Goal: Information Seeking & Learning: Learn about a topic

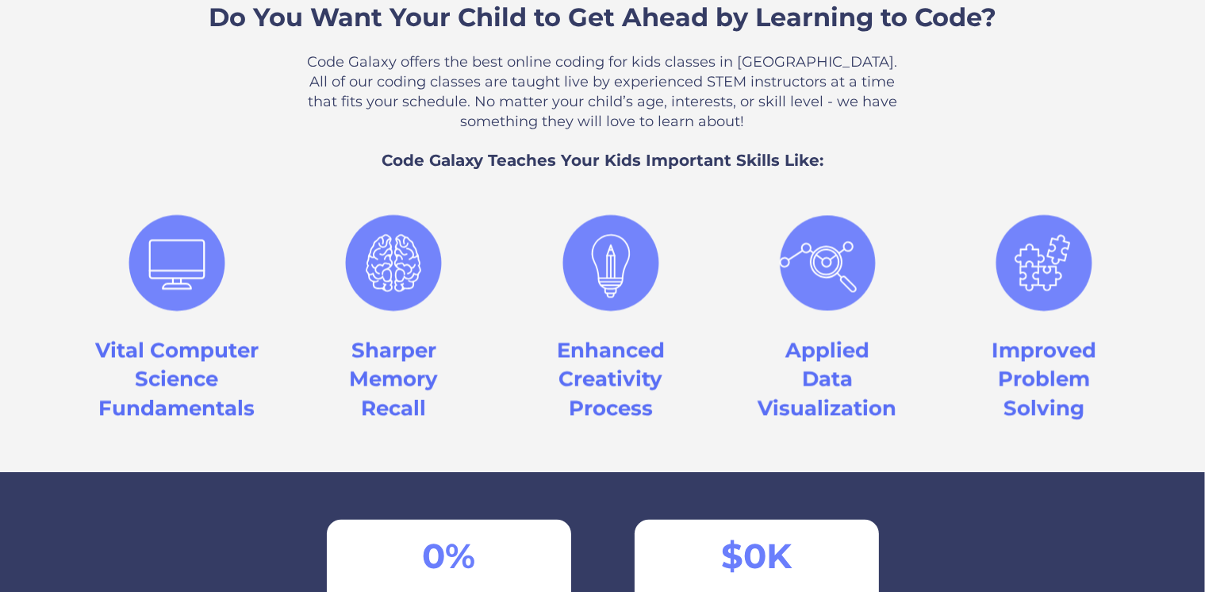
scroll to position [1349, 0]
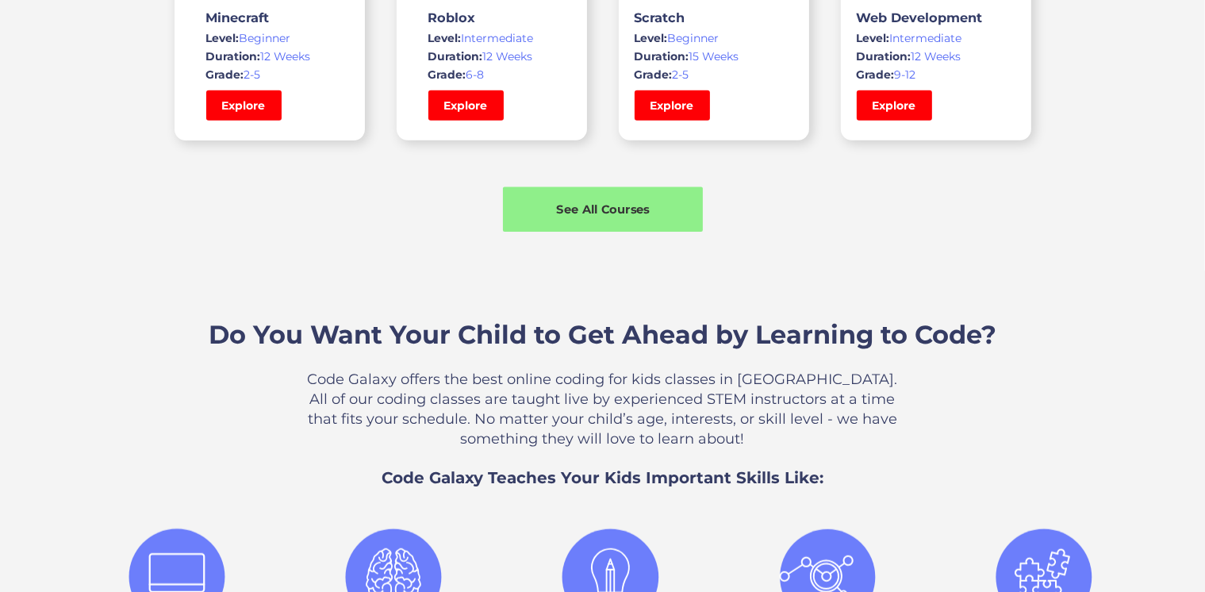
click at [593, 213] on div "See All Courses" at bounding box center [603, 209] width 200 height 17
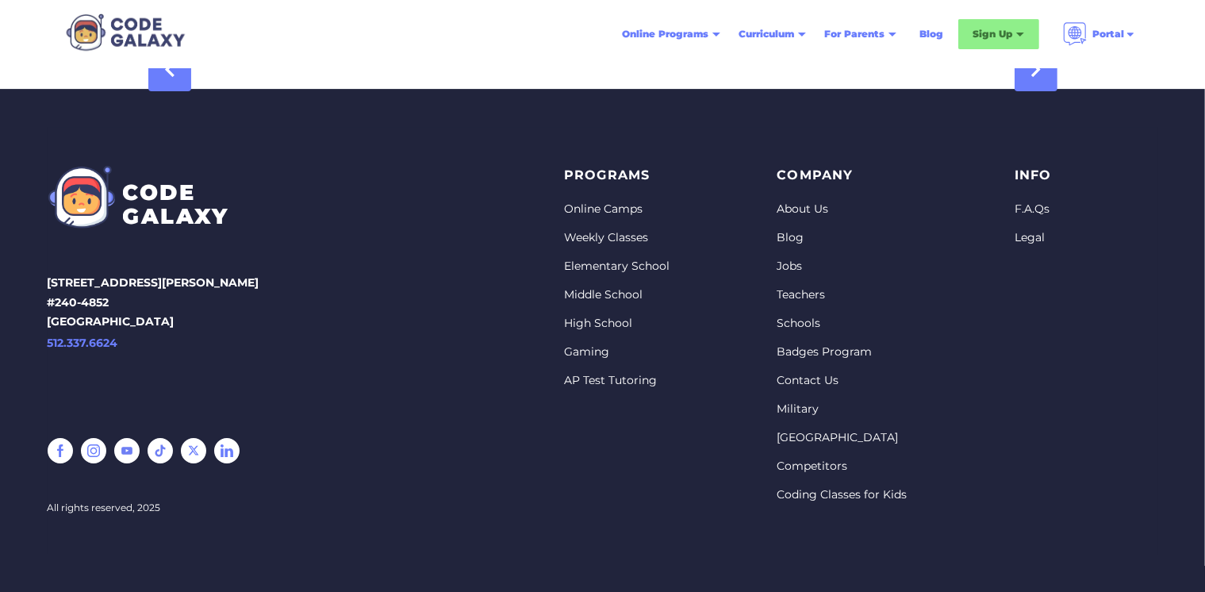
scroll to position [5281, 0]
click at [1030, 208] on link "F.A.Qs" at bounding box center [1033, 210] width 37 height 16
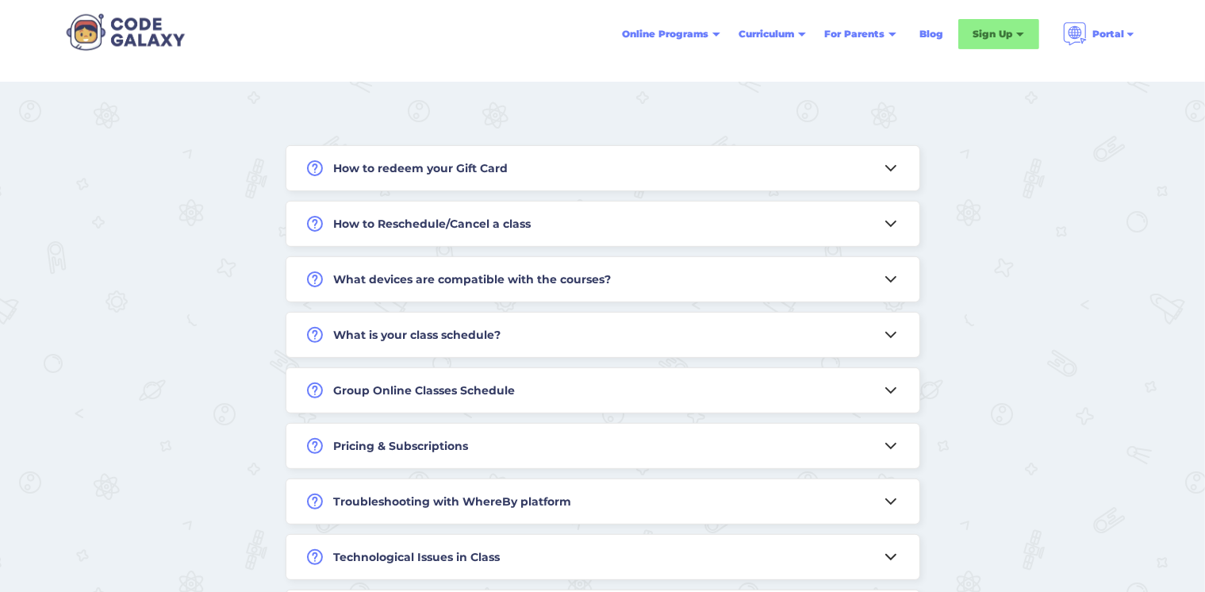
scroll to position [476, 0]
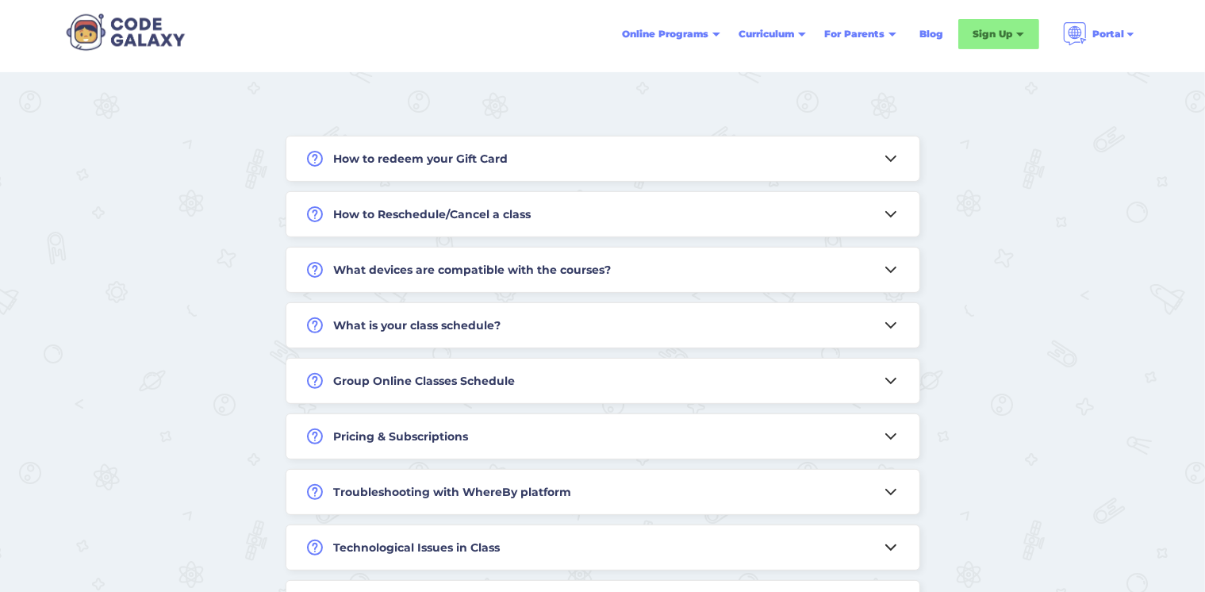
click at [893, 157] on icon at bounding box center [891, 158] width 10 height 5
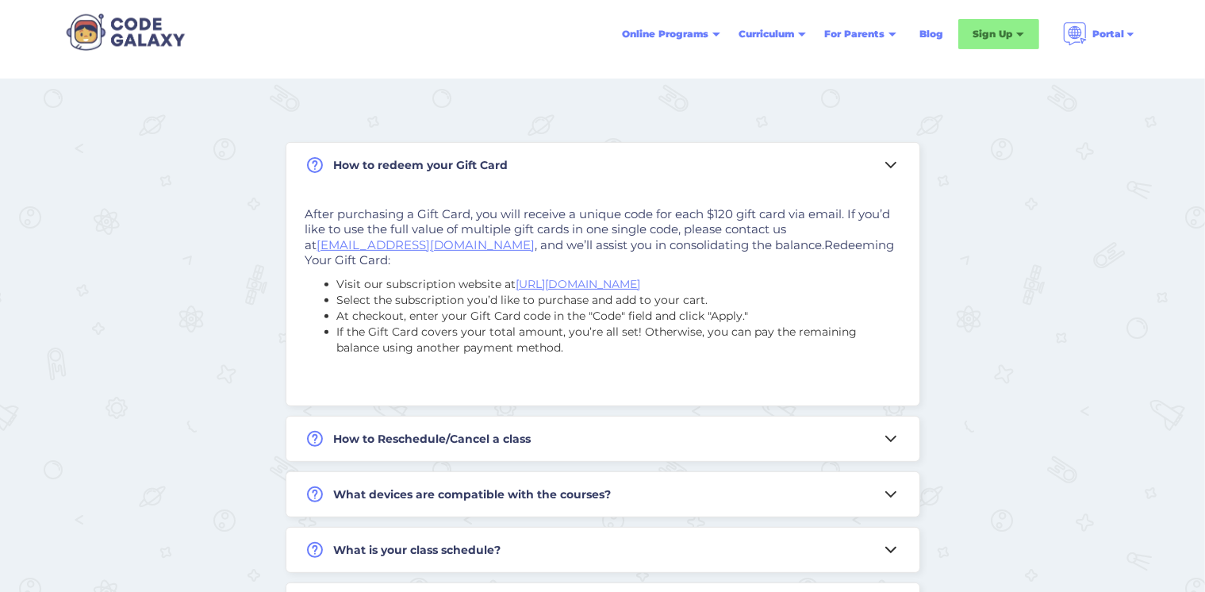
scroll to position [468, 0]
click at [893, 157] on icon at bounding box center [890, 166] width 19 height 19
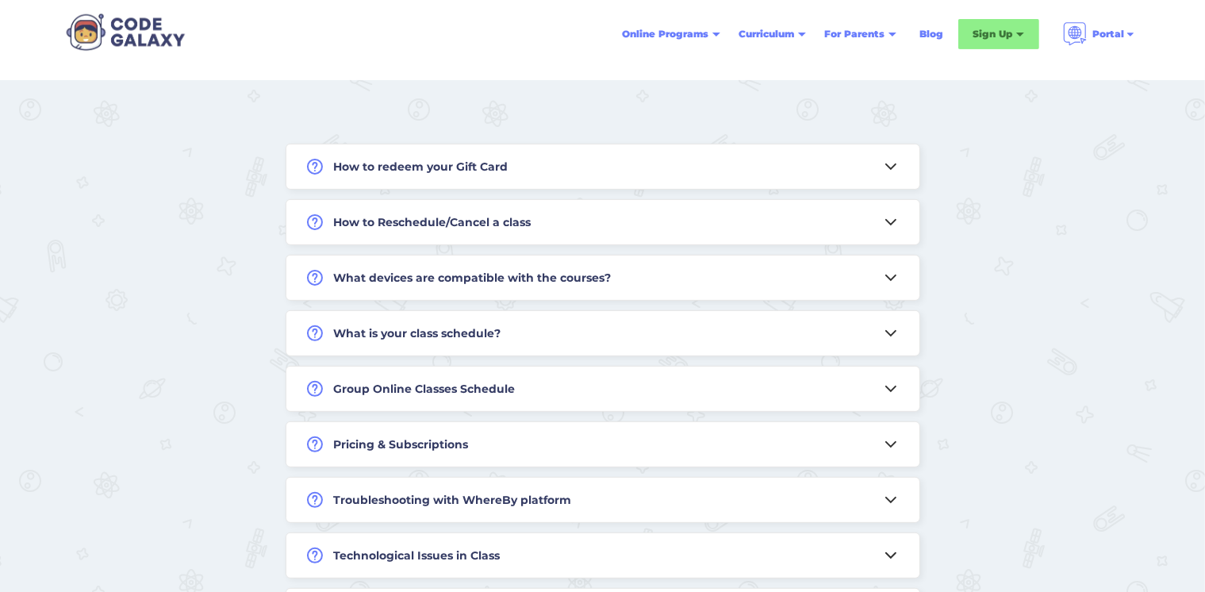
scroll to position [547, 0]
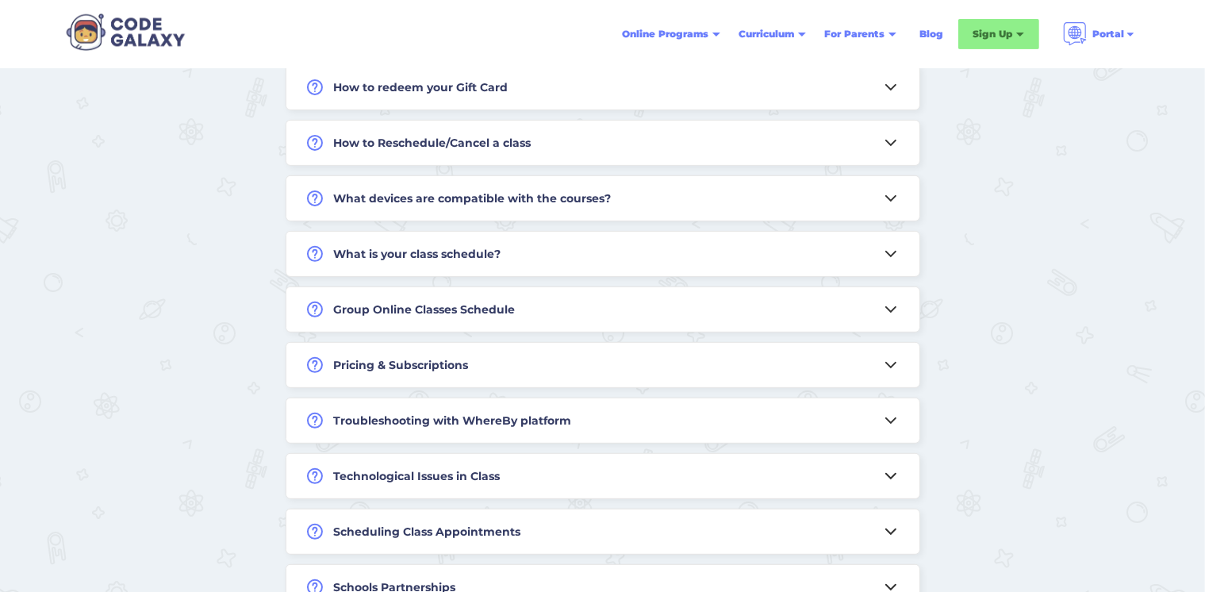
click at [883, 365] on icon at bounding box center [890, 364] width 19 height 19
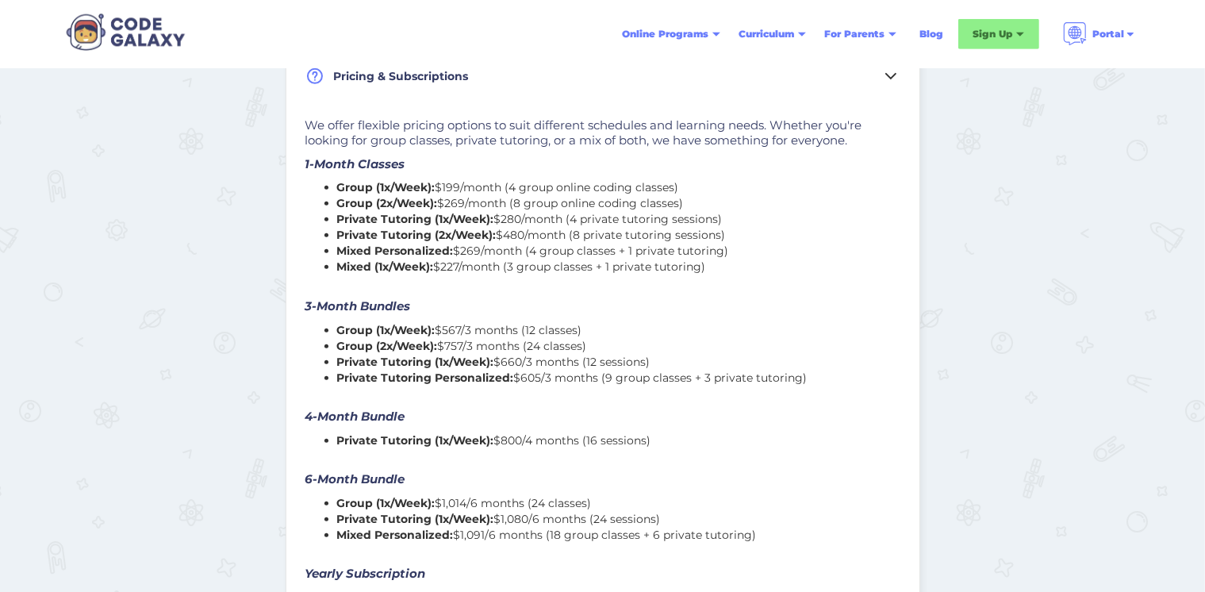
scroll to position [864, 0]
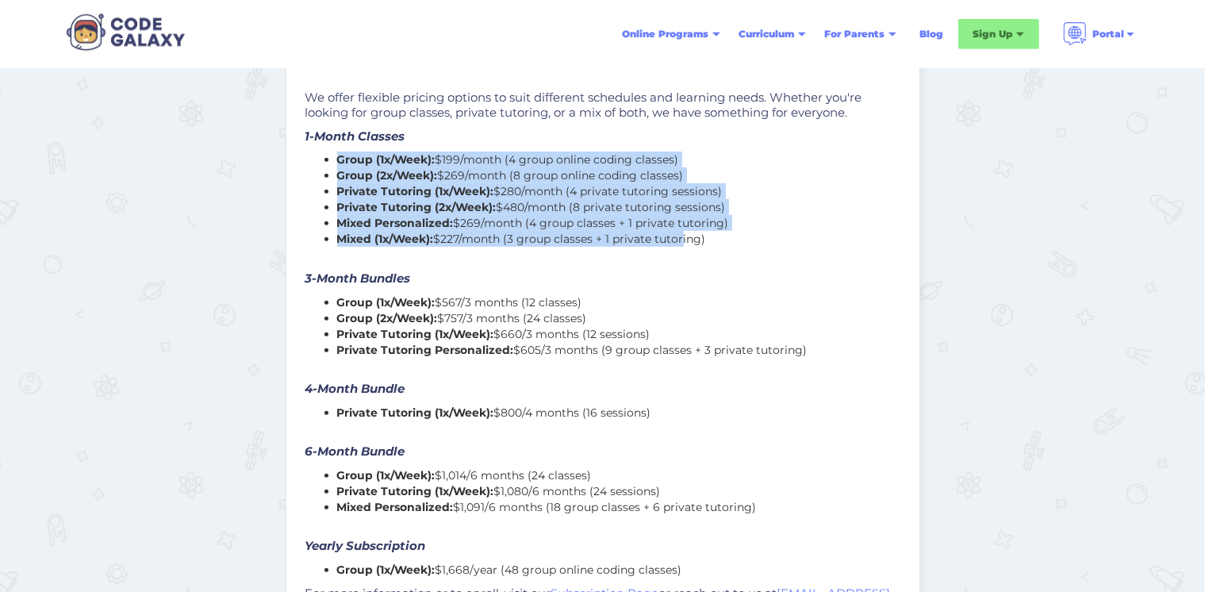
drag, startPoint x: 339, startPoint y: 159, endPoint x: 676, endPoint y: 240, distance: 346.6
click at [676, 240] on ul "Group (1x/Week): $199/month (4 group online coding classes) Group (2x/Week): $2…" at bounding box center [602, 207] width 595 height 111
click at [558, 179] on li "Group (2x/Week): $269/month (8 group online coding classes)" at bounding box center [618, 175] width 563 height 16
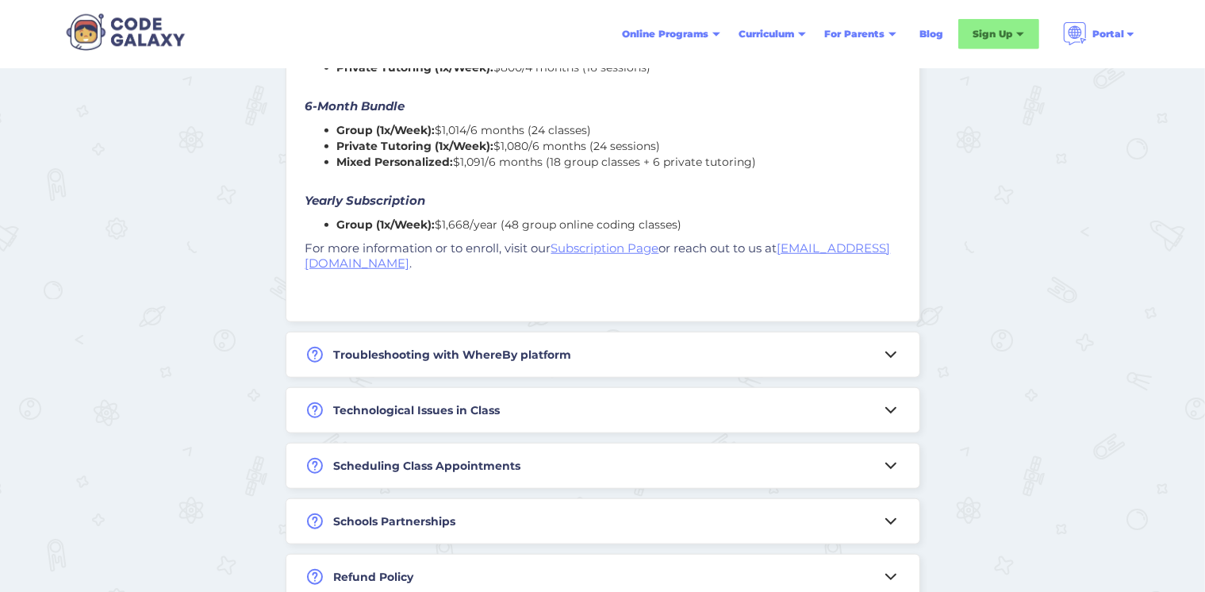
scroll to position [1102, 0]
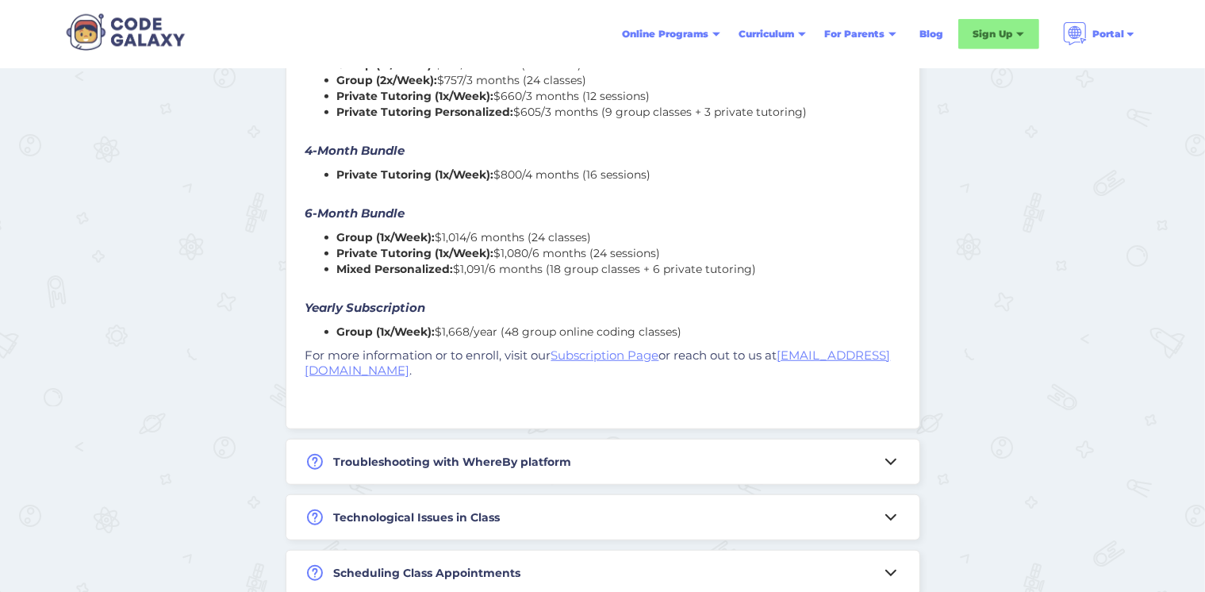
click at [885, 460] on icon at bounding box center [890, 461] width 19 height 19
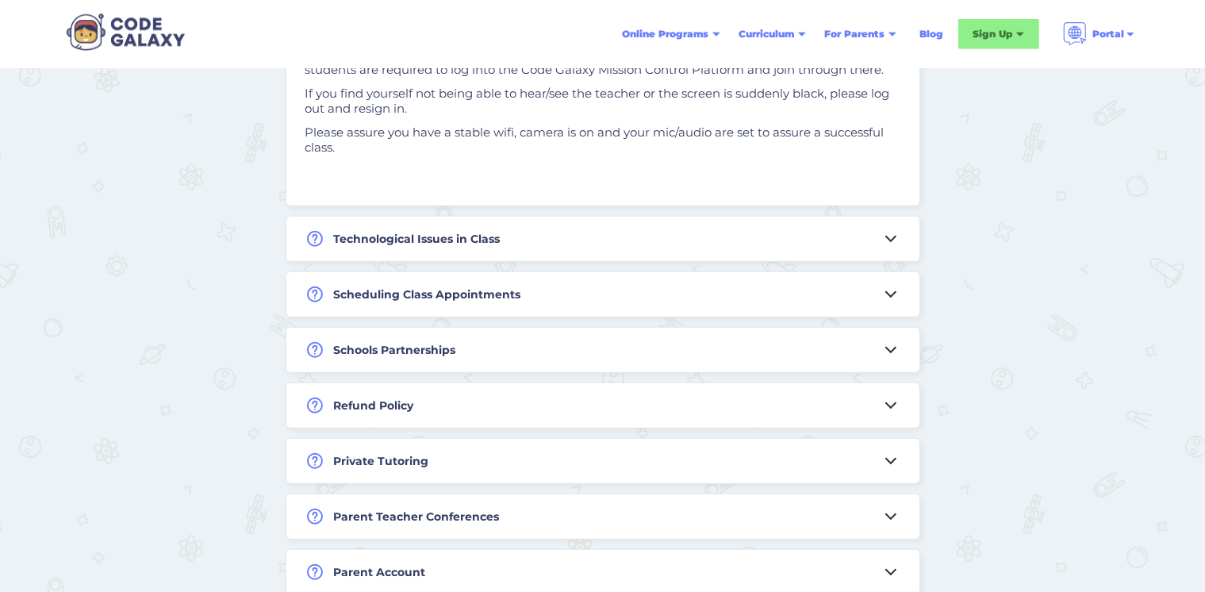
scroll to position [1039, 0]
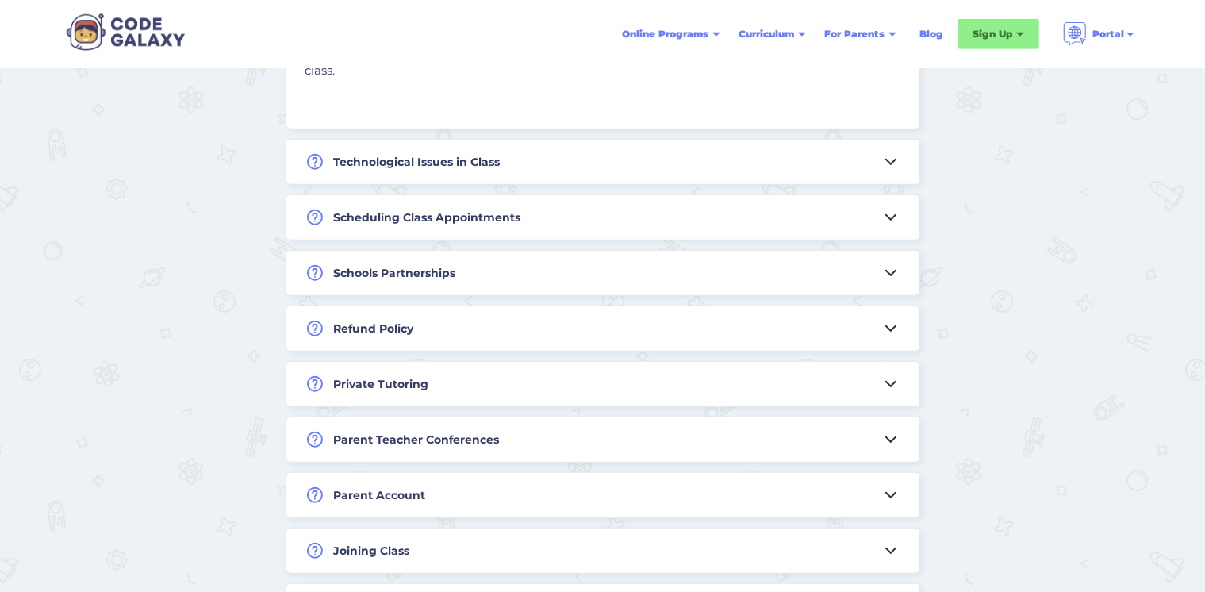
click at [891, 449] on icon at bounding box center [890, 439] width 19 height 19
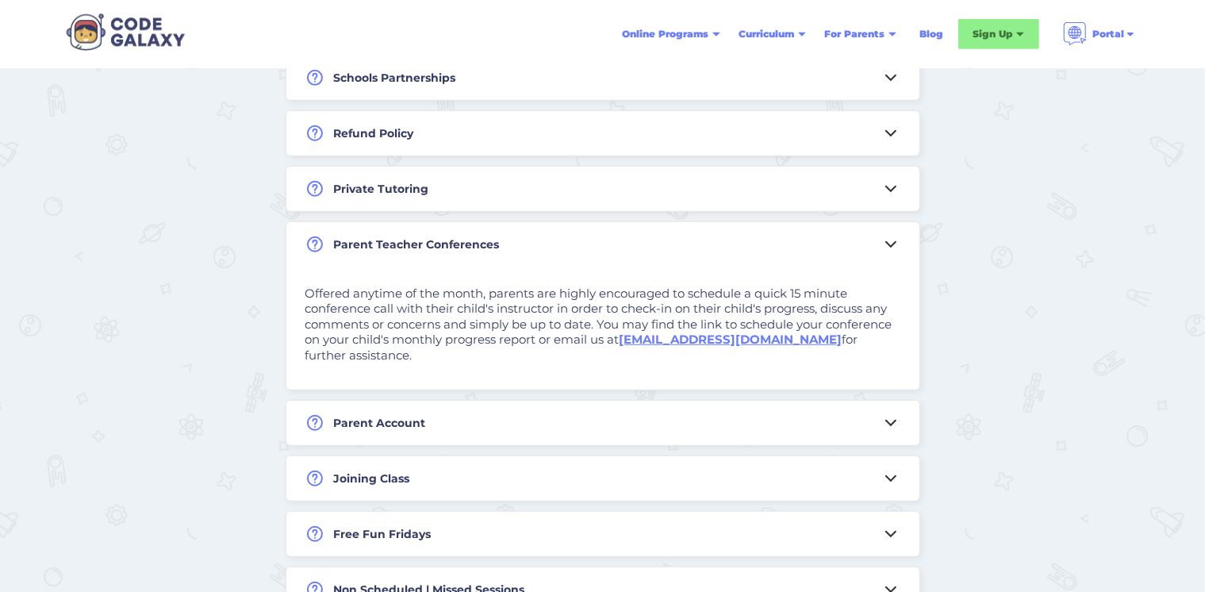
scroll to position [1135, 0]
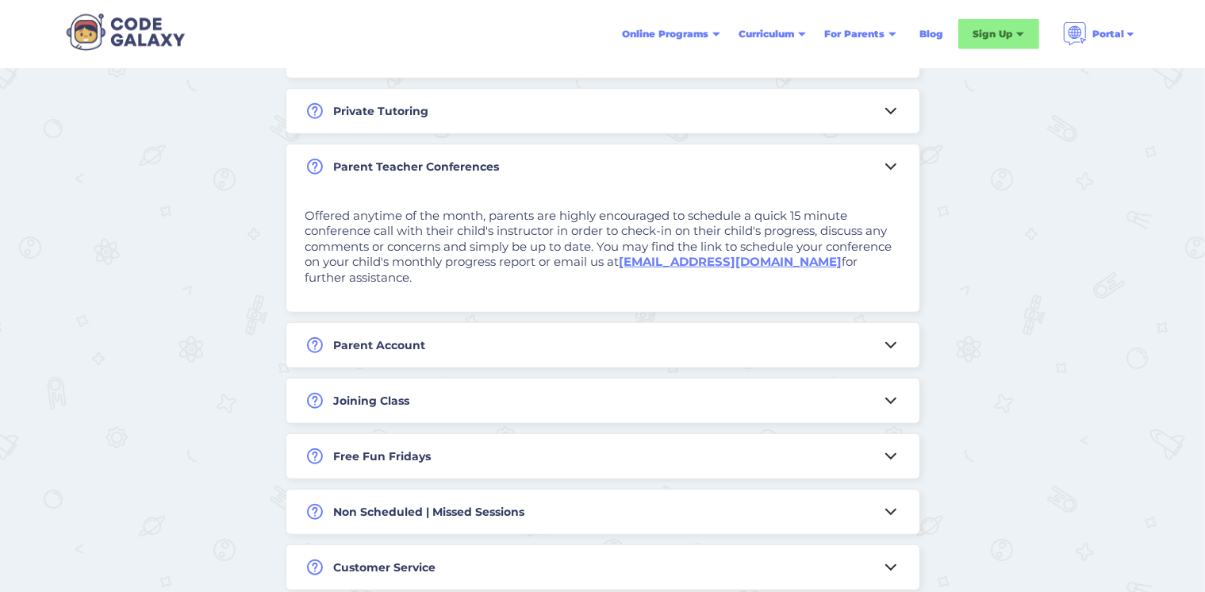
click at [883, 336] on icon at bounding box center [890, 345] width 19 height 19
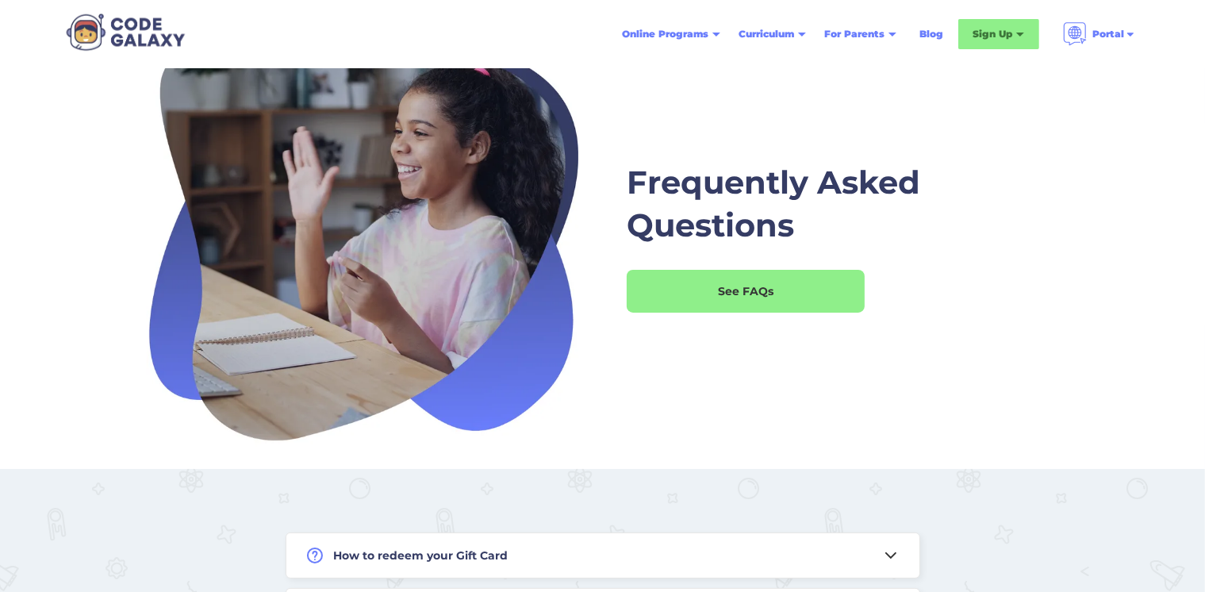
scroll to position [0, 0]
